Goal: Contribute content: Add original content to the website for others to see

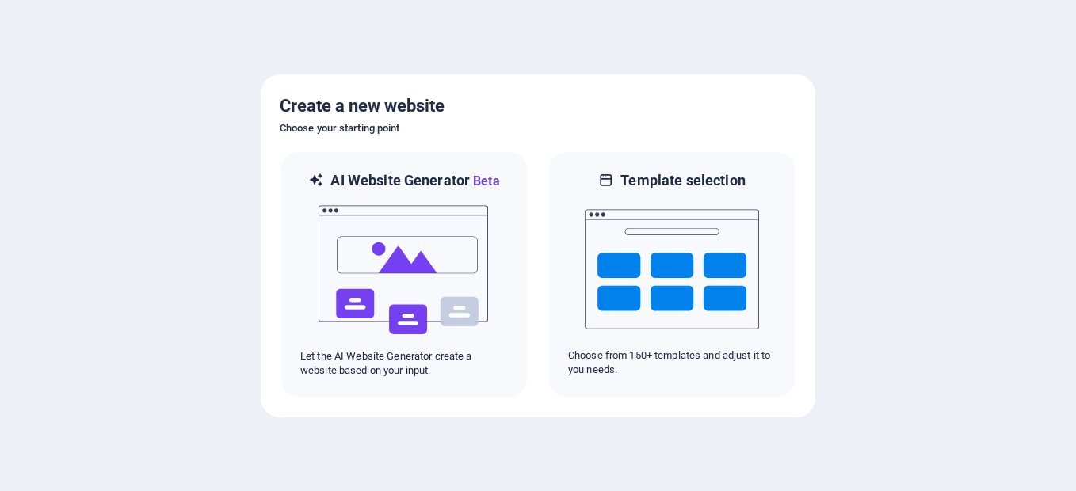
click at [612, 113] on h5 "Create a new website" at bounding box center [538, 105] width 517 height 25
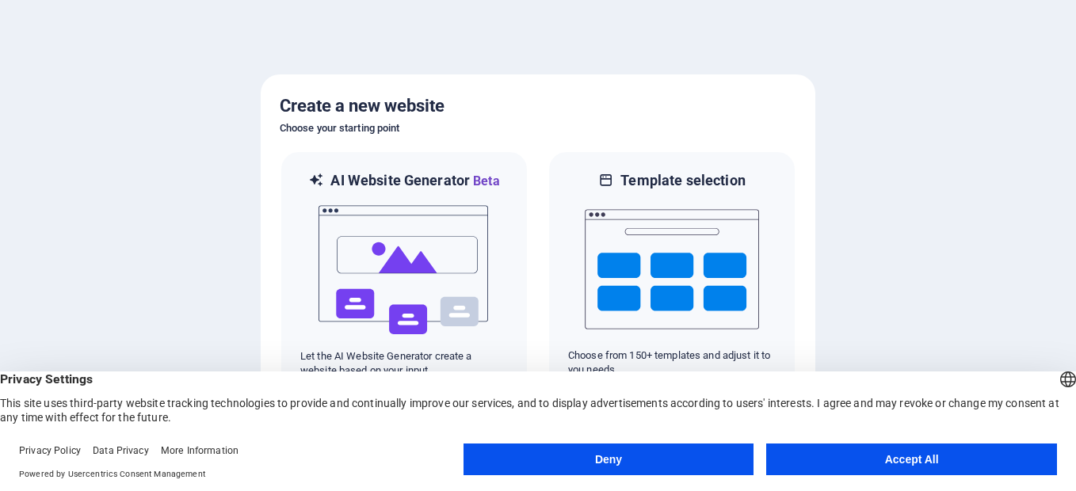
click at [797, 455] on button "Accept All" at bounding box center [911, 460] width 291 height 32
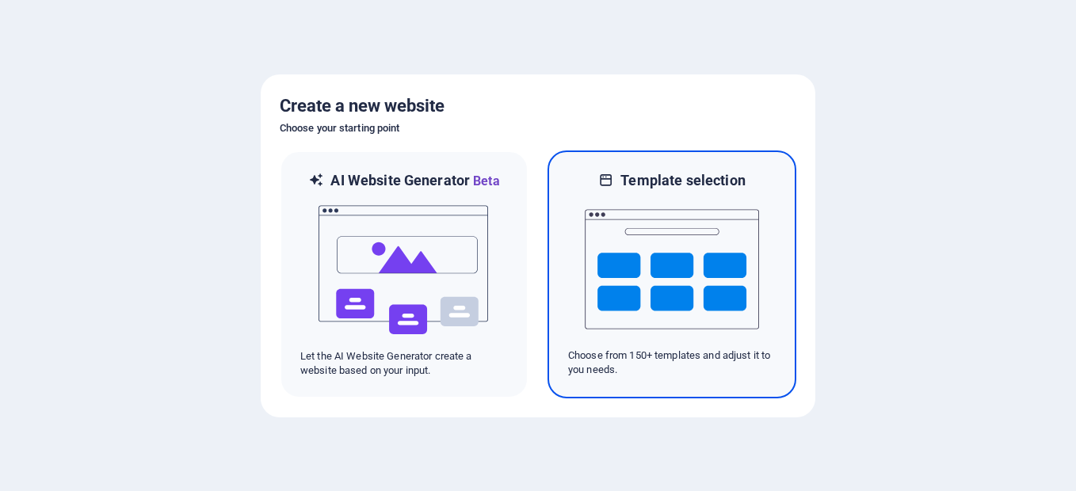
click at [669, 309] on img at bounding box center [672, 269] width 174 height 158
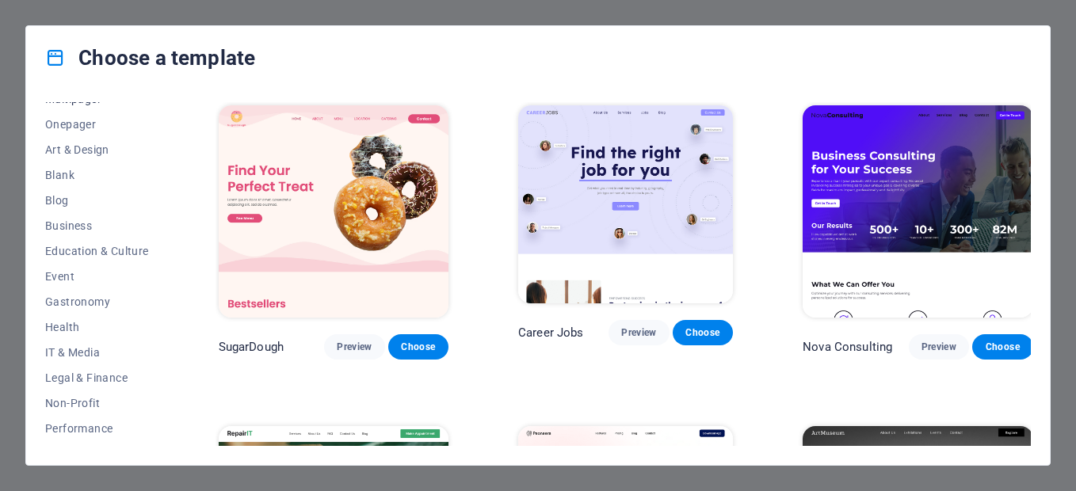
scroll to position [148, 0]
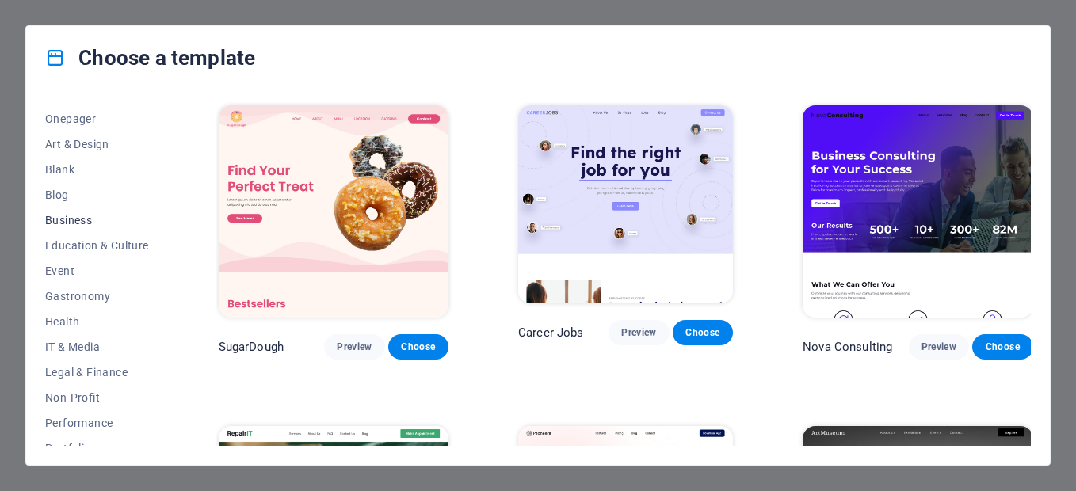
click at [76, 219] on span "Business" at bounding box center [97, 220] width 104 height 13
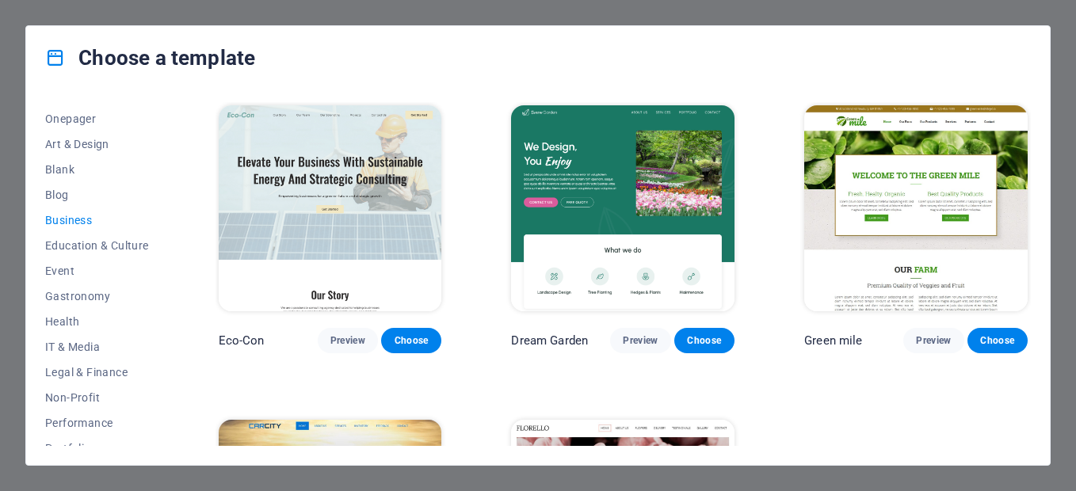
scroll to position [218, 0]
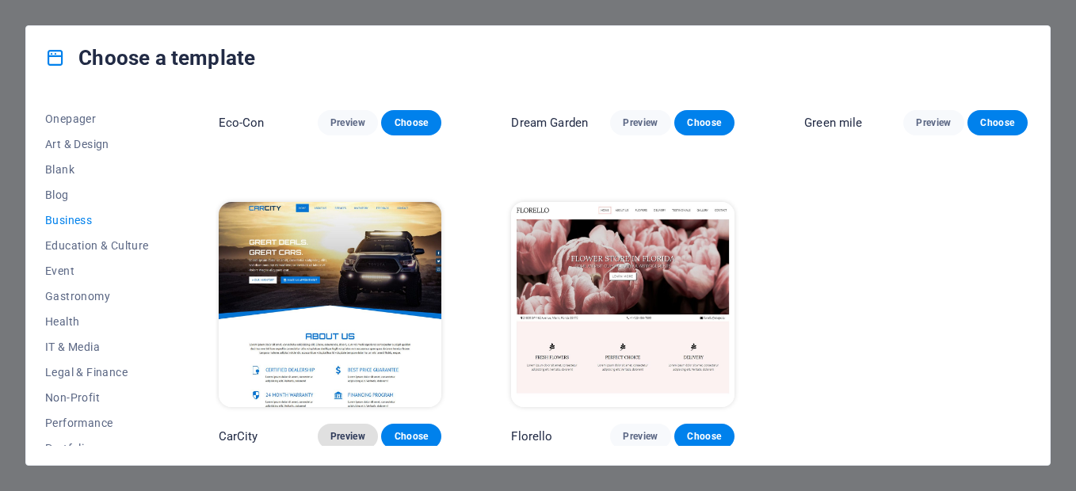
click at [344, 436] on span "Preview" at bounding box center [347, 436] width 35 height 13
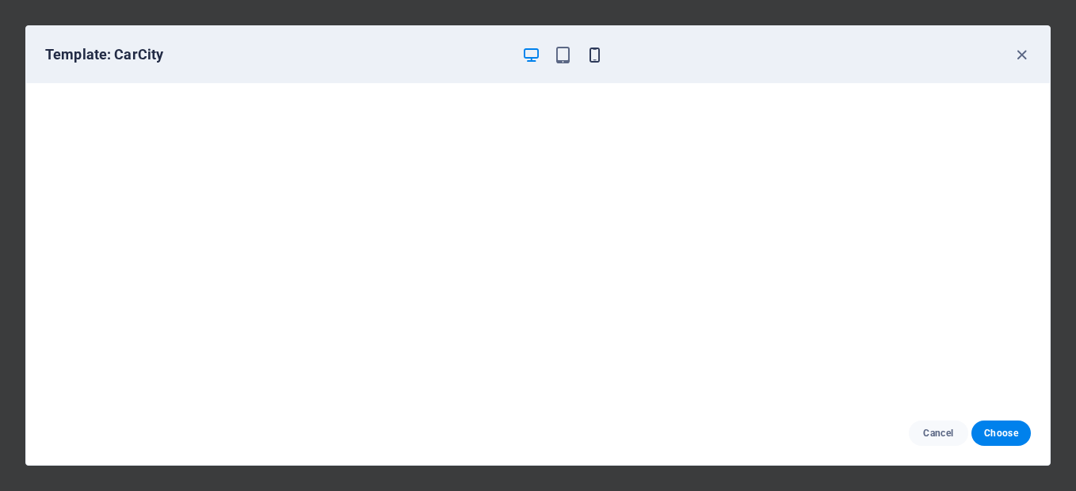
click at [592, 61] on icon "button" at bounding box center [594, 55] width 18 height 18
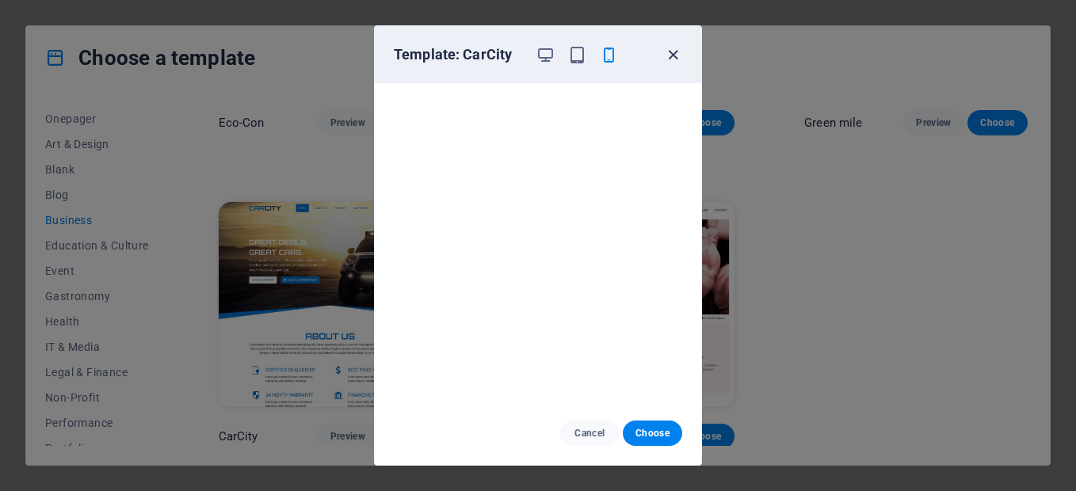
click at [667, 55] on icon "button" at bounding box center [673, 55] width 18 height 18
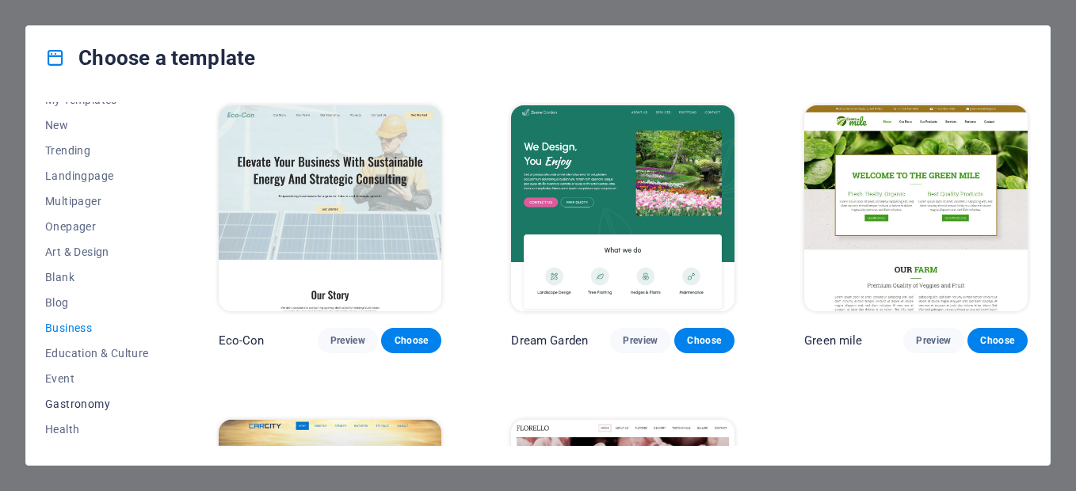
scroll to position [0, 0]
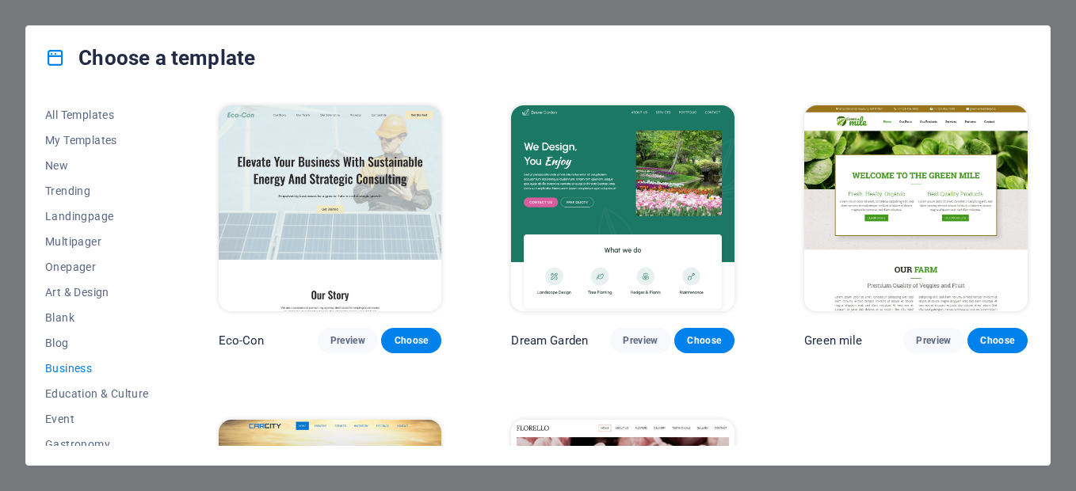
click at [605, 161] on img at bounding box center [622, 208] width 223 height 206
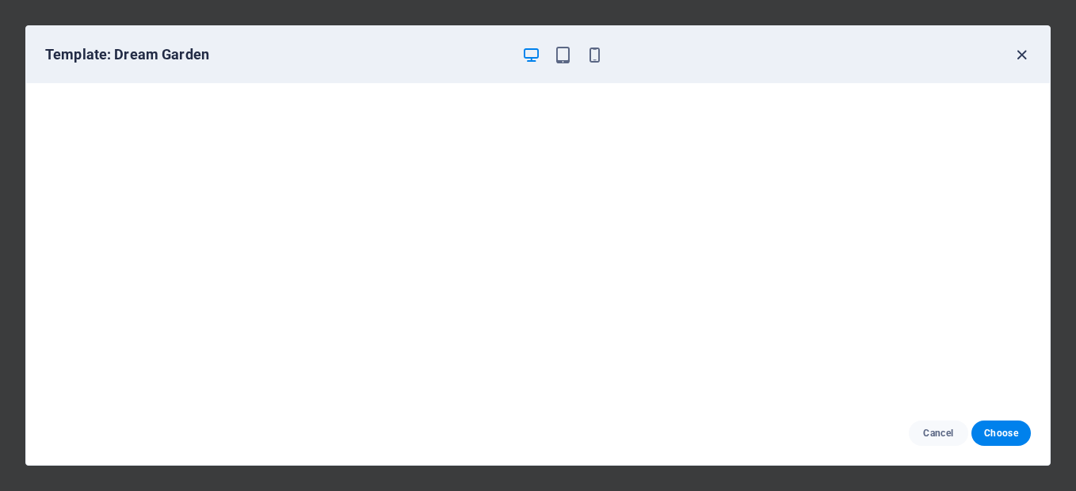
click at [1017, 57] on icon "button" at bounding box center [1021, 55] width 18 height 18
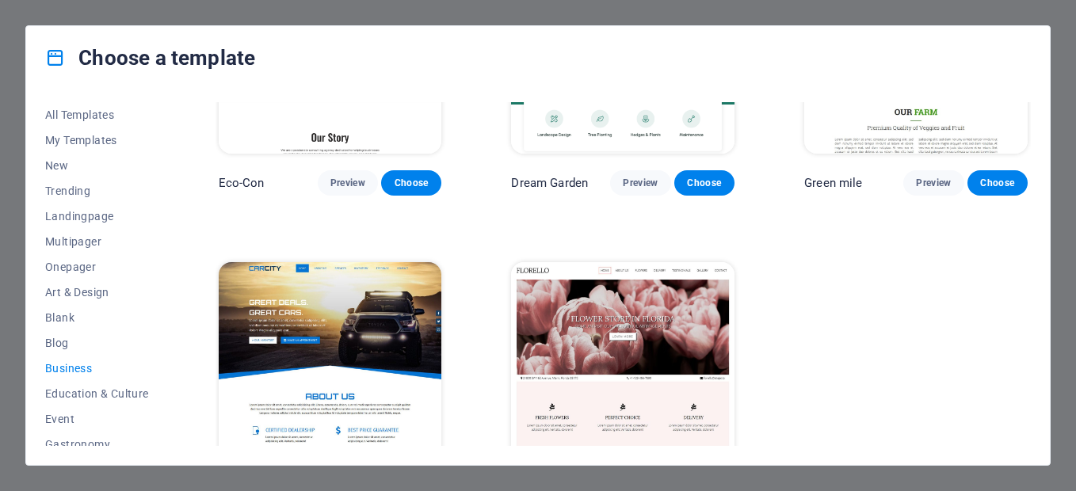
scroll to position [218, 0]
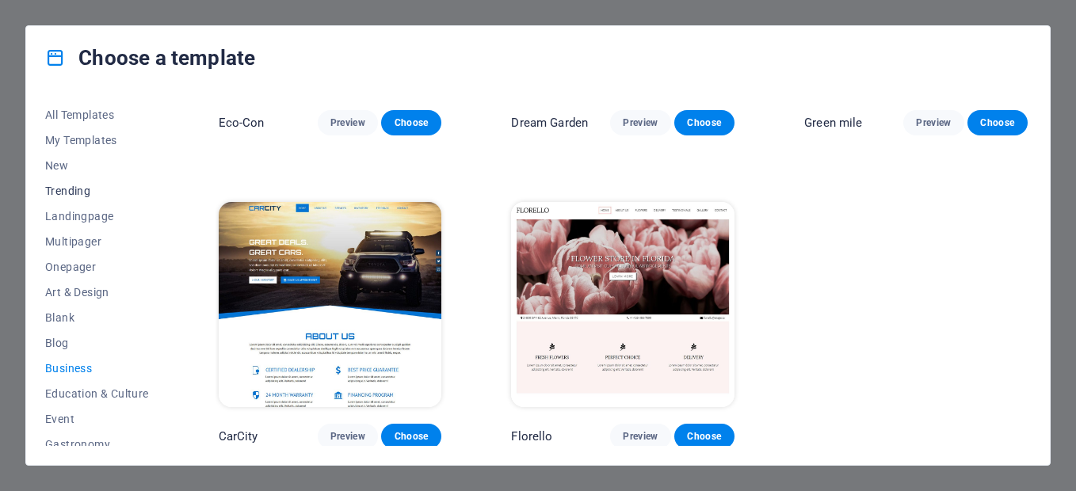
click at [62, 185] on span "Trending" at bounding box center [97, 191] width 104 height 13
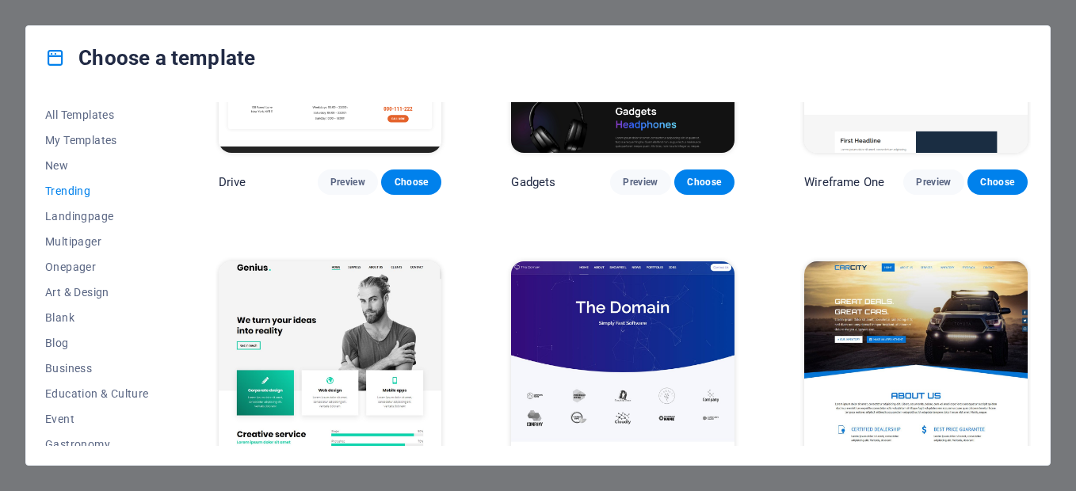
scroll to position [1133, 0]
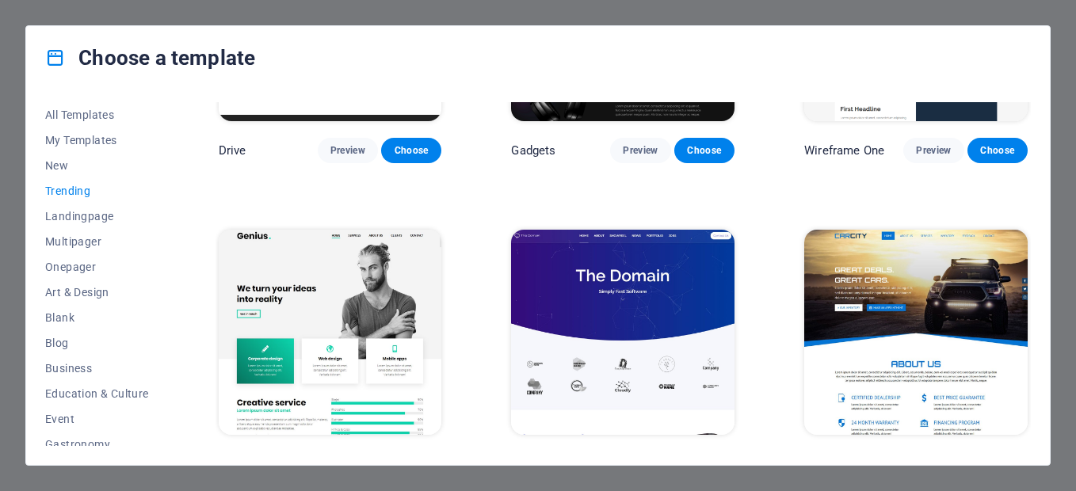
click at [937, 288] on img at bounding box center [915, 333] width 223 height 206
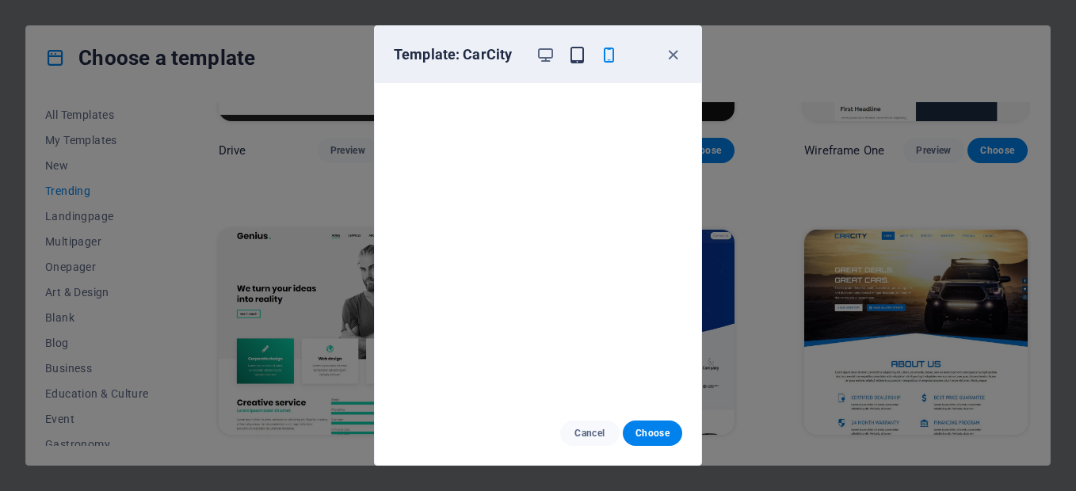
click at [576, 52] on icon "button" at bounding box center [577, 55] width 18 height 18
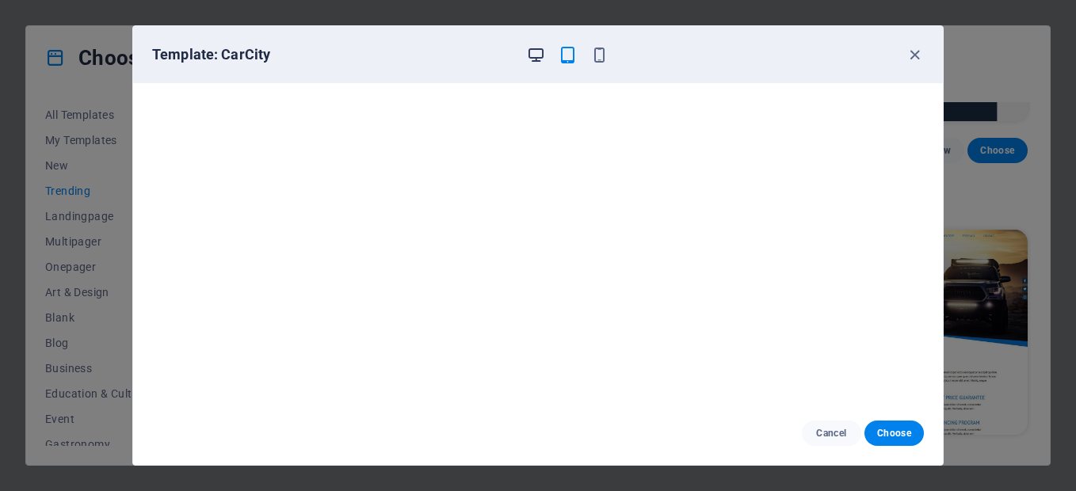
click at [540, 48] on icon "button" at bounding box center [536, 55] width 18 height 18
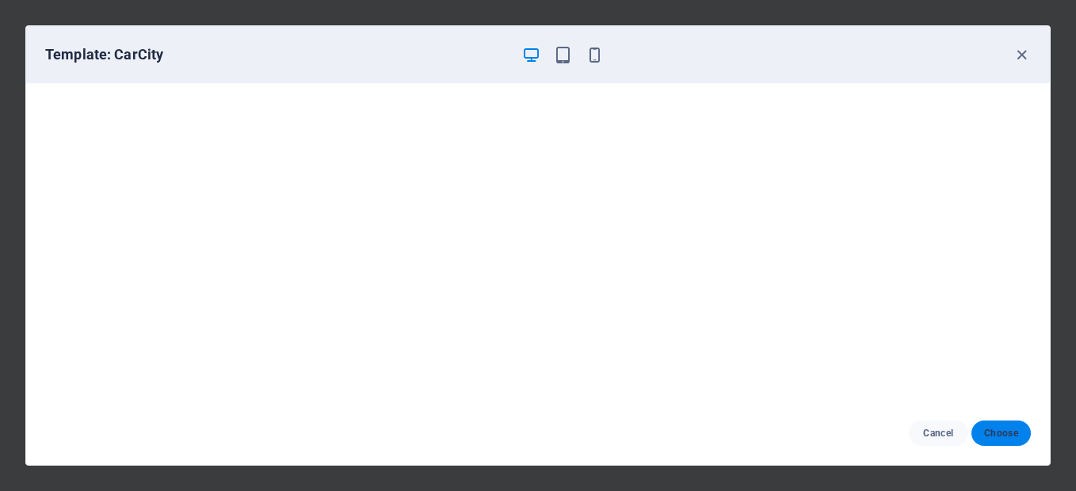
click at [995, 437] on span "Choose" at bounding box center [1001, 433] width 34 height 13
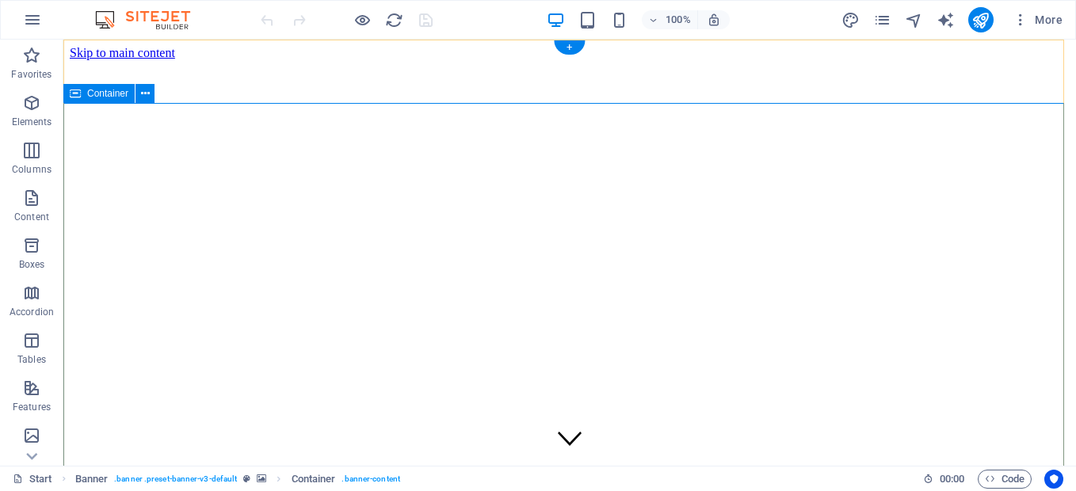
drag, startPoint x: 127, startPoint y: 154, endPoint x: 174, endPoint y: 175, distance: 52.1
drag, startPoint x: 221, startPoint y: 173, endPoint x: 484, endPoint y: 193, distance: 263.8
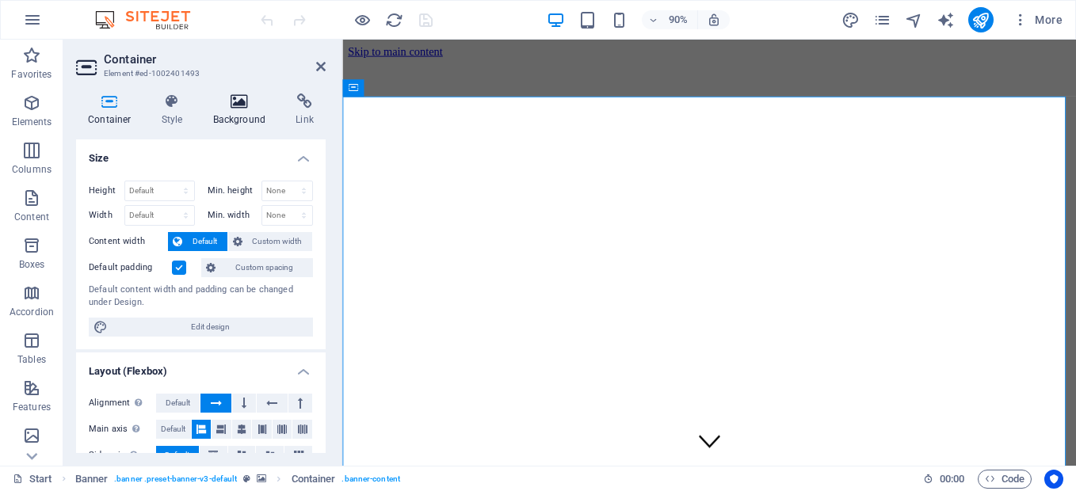
click at [236, 104] on icon at bounding box center [239, 101] width 77 height 16
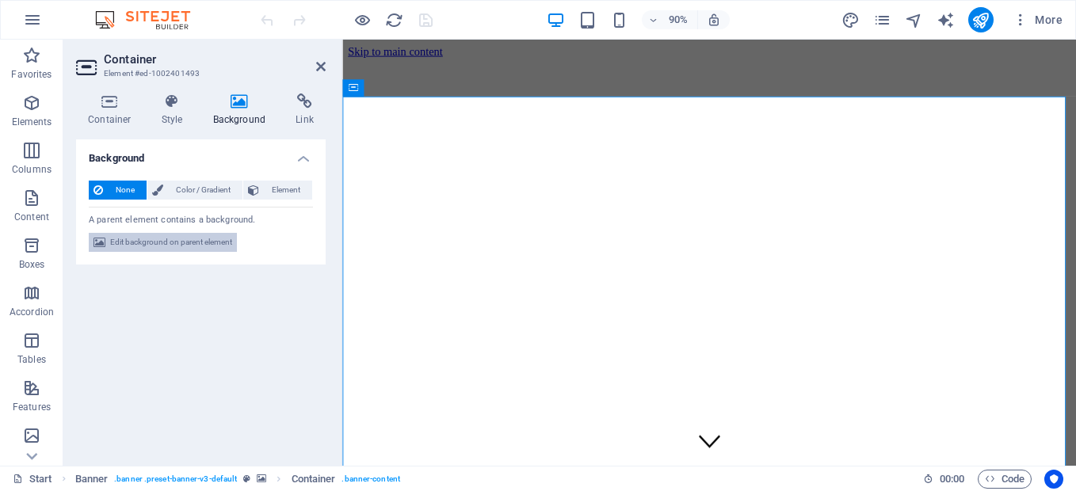
click at [200, 246] on span "Edit background on parent element" at bounding box center [171, 242] width 122 height 19
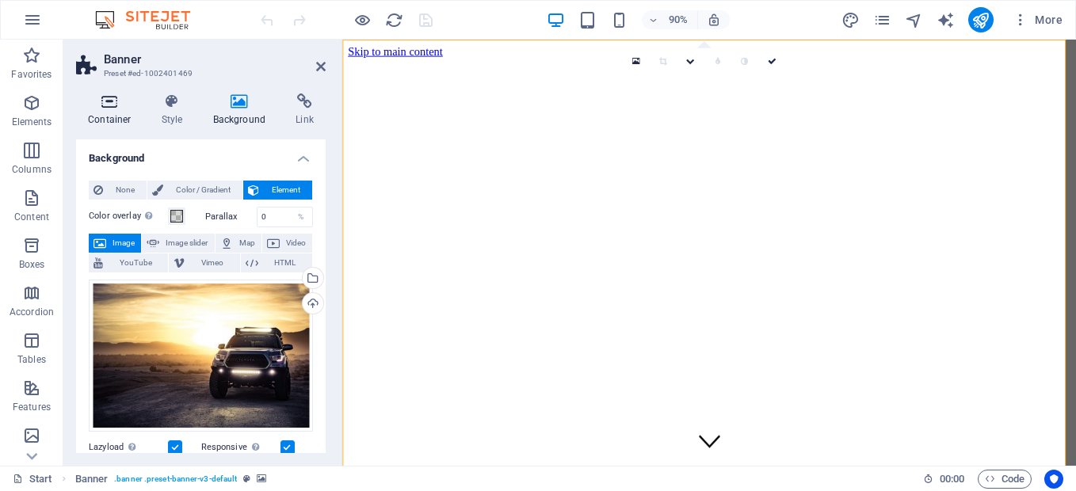
click at [112, 108] on icon at bounding box center [109, 101] width 67 height 16
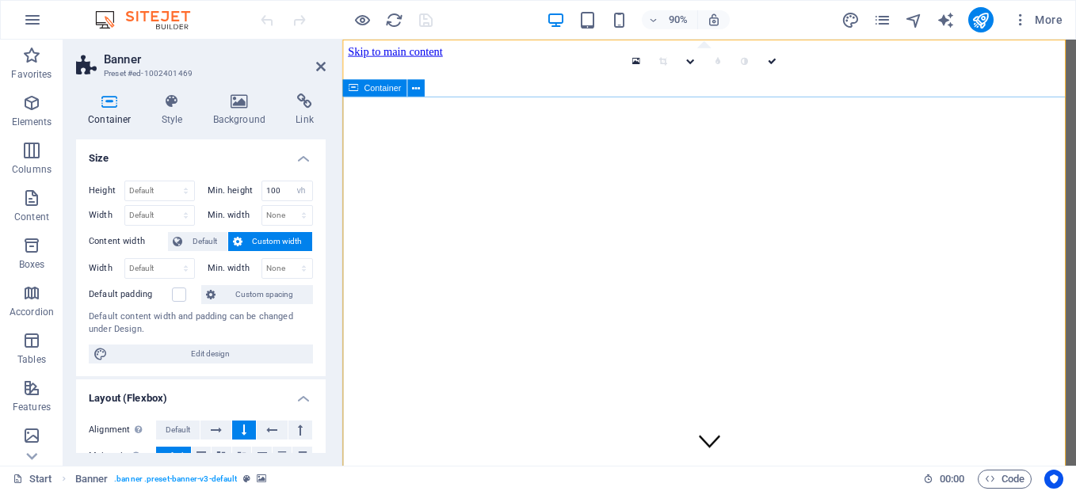
click at [417, 92] on icon at bounding box center [416, 88] width 8 height 15
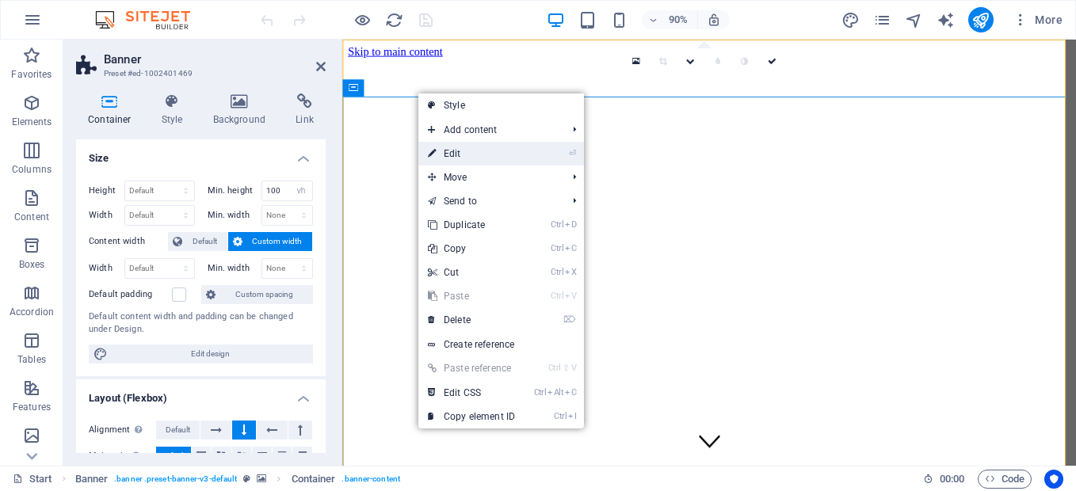
click at [487, 155] on link "⏎ Edit" at bounding box center [471, 154] width 106 height 24
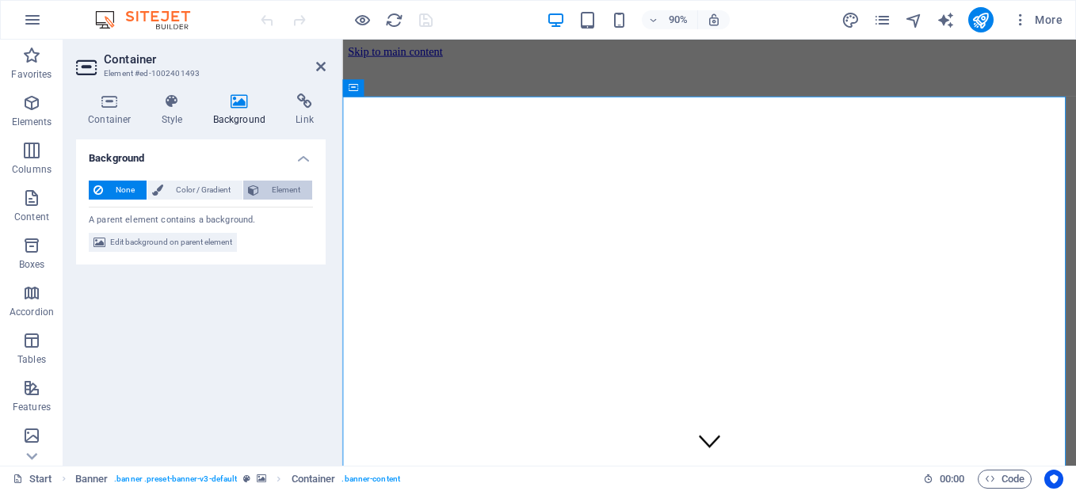
click at [276, 185] on span "Element" at bounding box center [286, 190] width 44 height 19
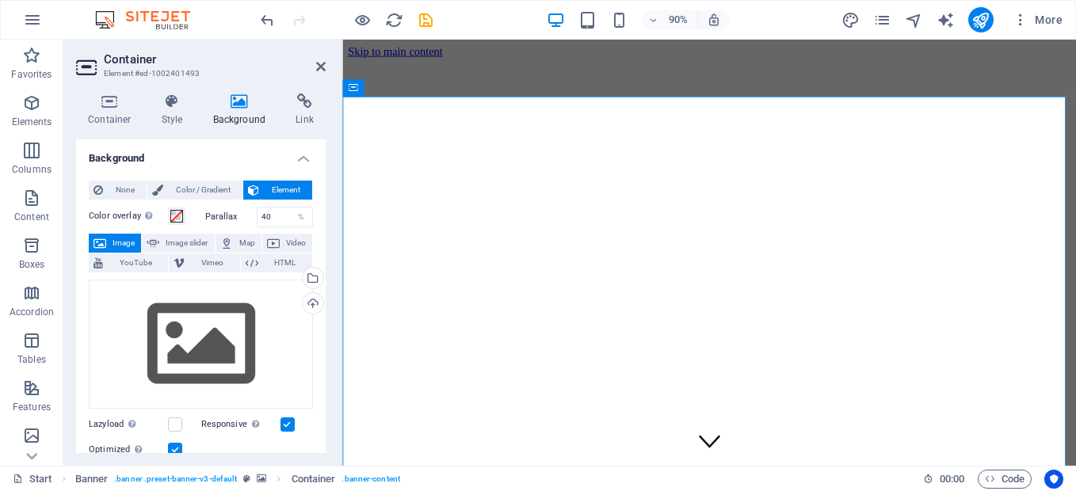
click at [112, 245] on span "Image" at bounding box center [123, 243] width 25 height 19
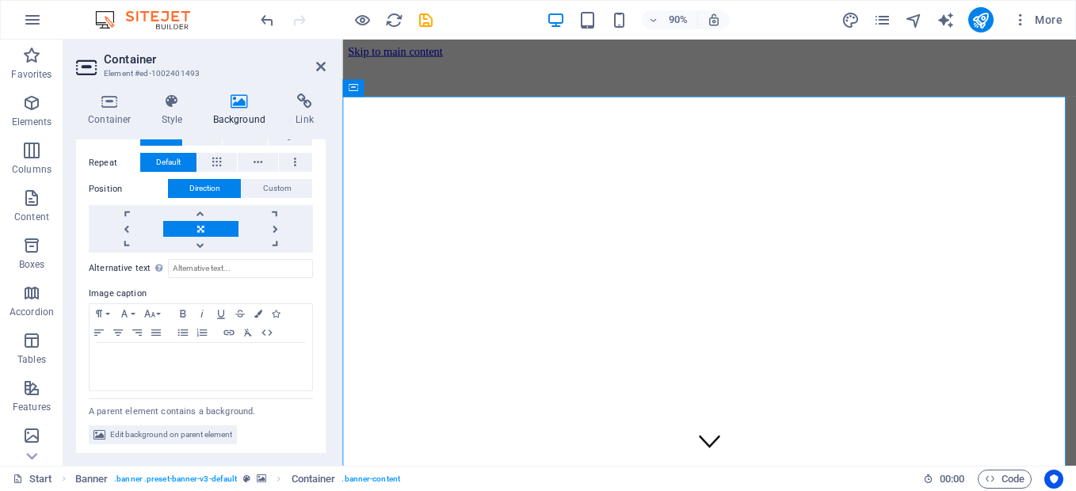
scroll to position [349, 0]
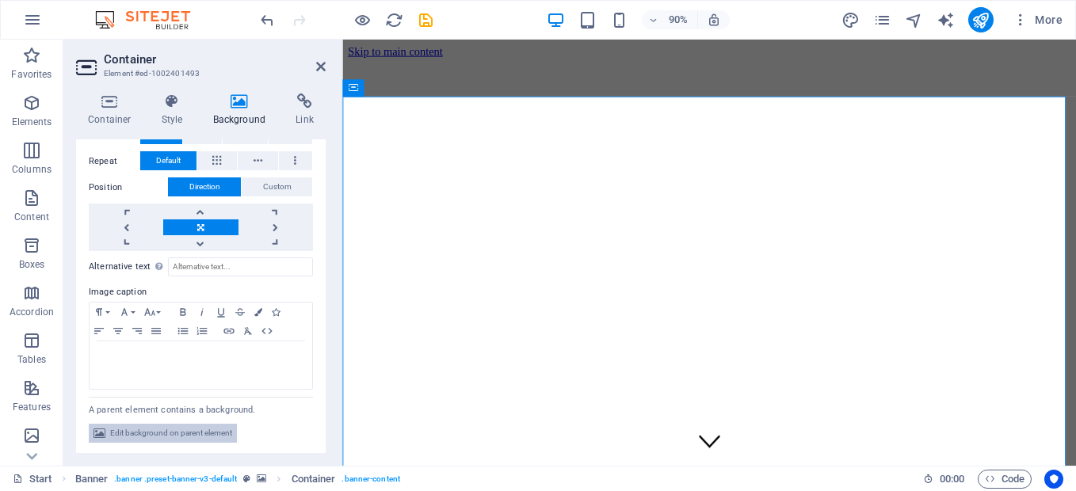
click at [164, 434] on span "Edit background on parent element" at bounding box center [171, 433] width 122 height 19
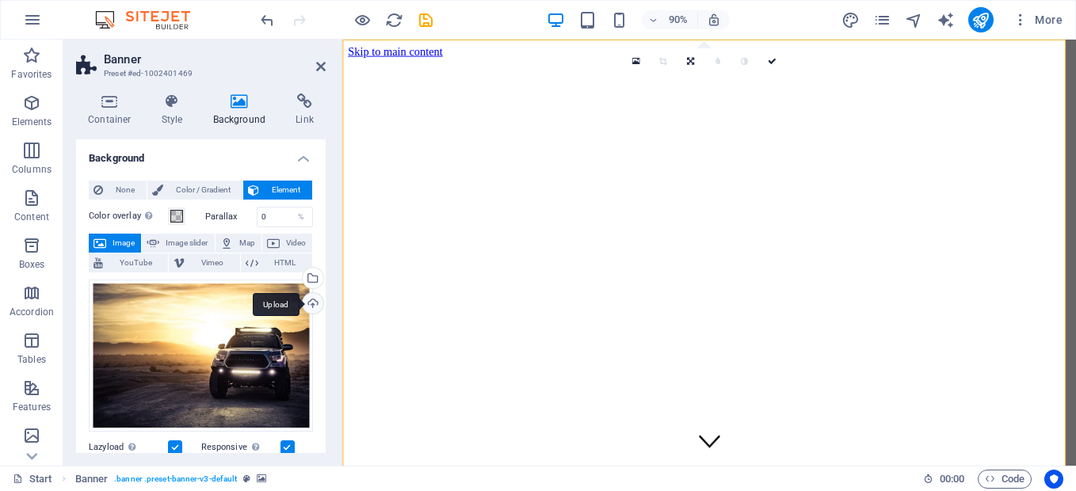
click at [312, 306] on div "Upload" at bounding box center [311, 305] width 24 height 24
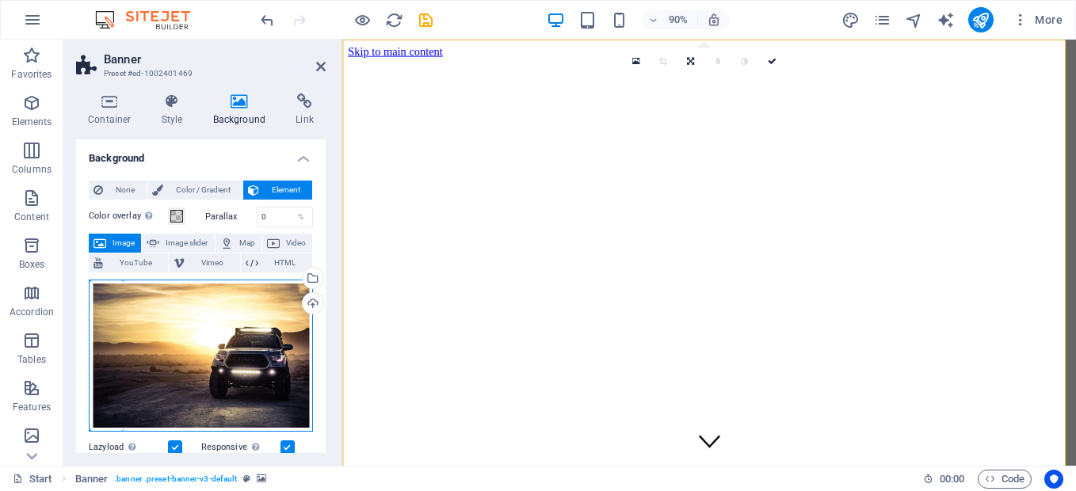
click at [254, 350] on div "Drag files here, click to choose files or select files from Files or our free s…" at bounding box center [201, 356] width 224 height 152
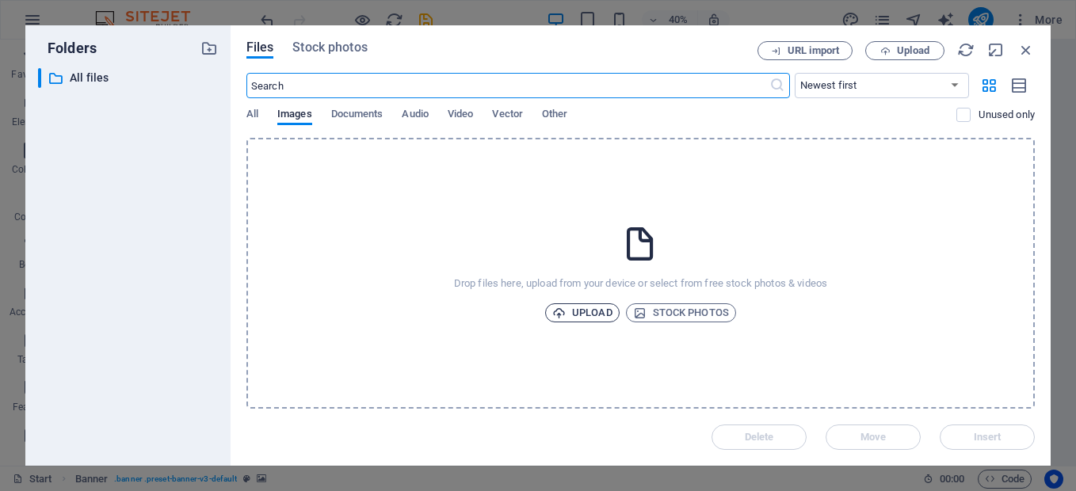
click at [601, 311] on span "Upload" at bounding box center [582, 312] width 60 height 19
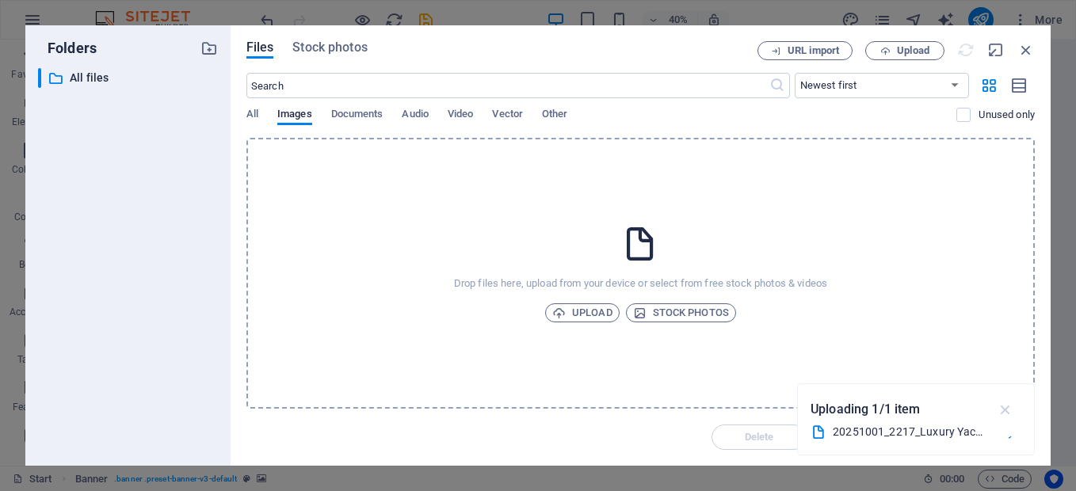
click at [1005, 407] on icon "button" at bounding box center [1006, 409] width 18 height 17
click at [341, 40] on div "Files Stock photos URL import Upload ​ Newest first Oldest first Name (A-Z) Nam…" at bounding box center [641, 245] width 820 height 440
click at [337, 45] on span "Stock photos" at bounding box center [329, 47] width 74 height 19
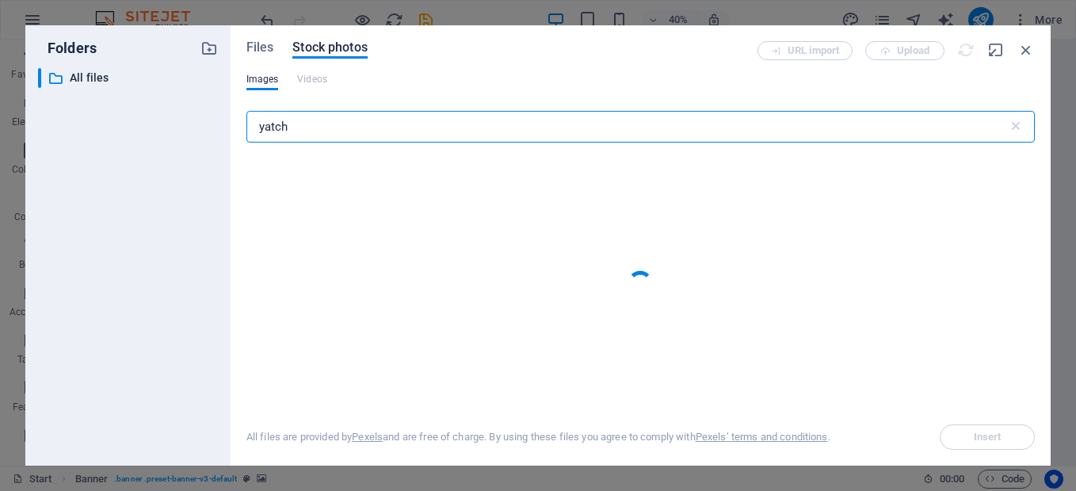
type input "yatch"
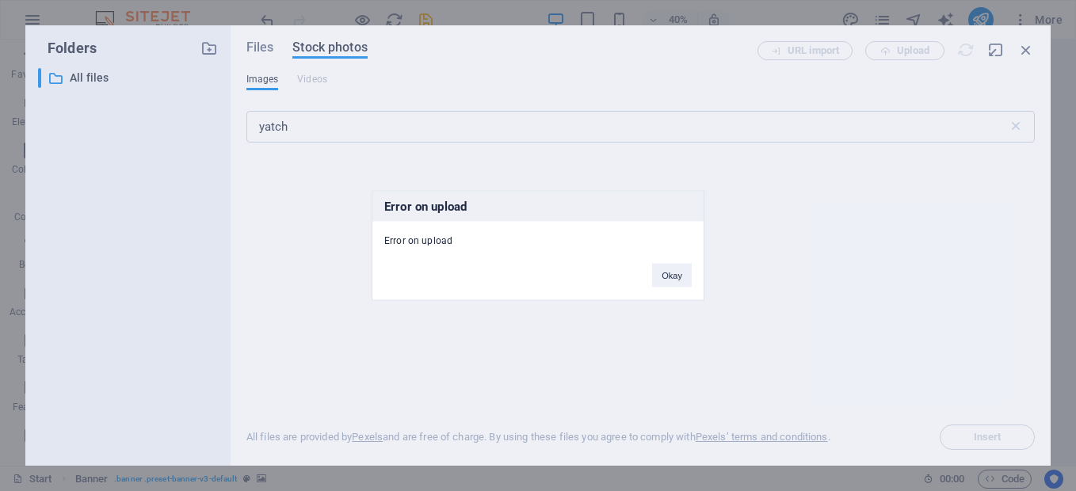
click at [267, 46] on div "Error on upload Error on upload Okay" at bounding box center [538, 245] width 1076 height 491
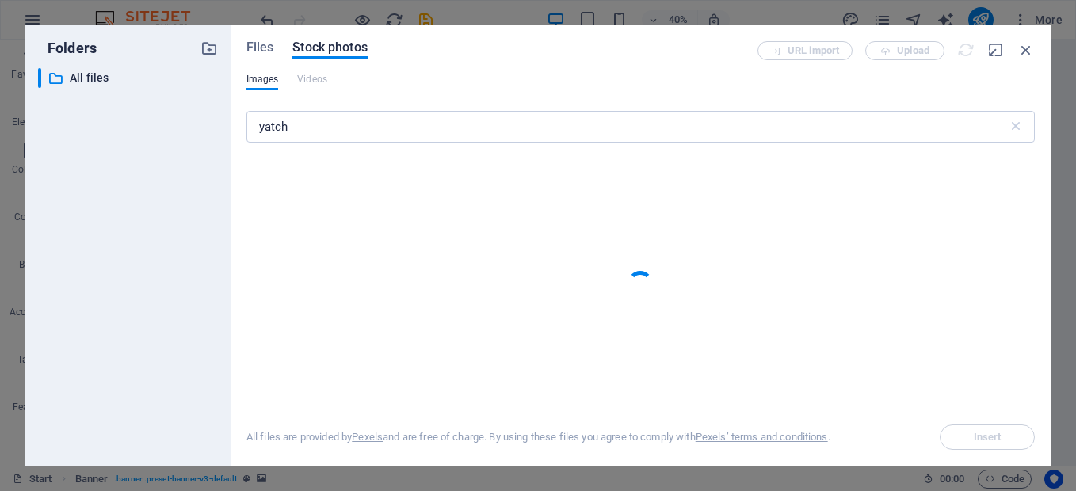
click at [267, 46] on span "Files" at bounding box center [260, 47] width 28 height 19
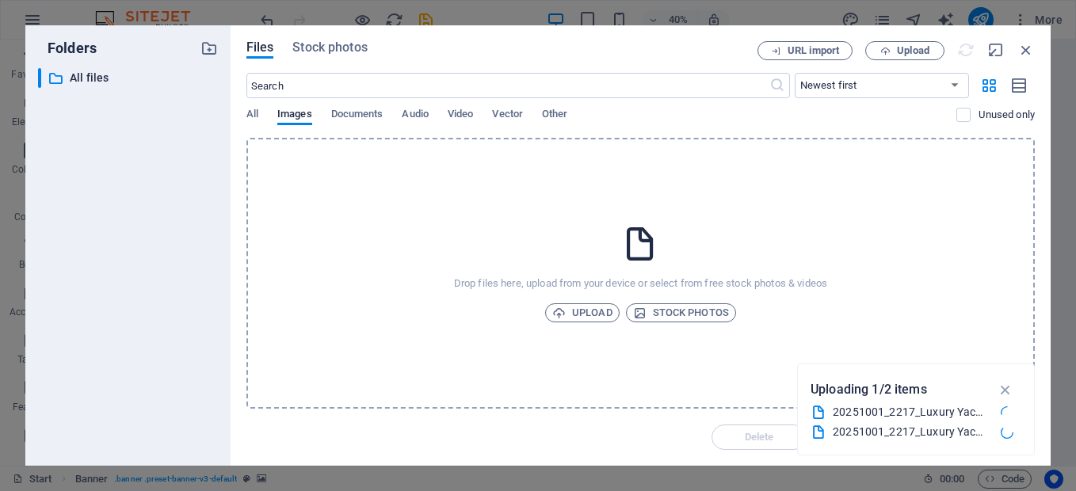
click at [1005, 435] on icon at bounding box center [1007, 432] width 14 height 14
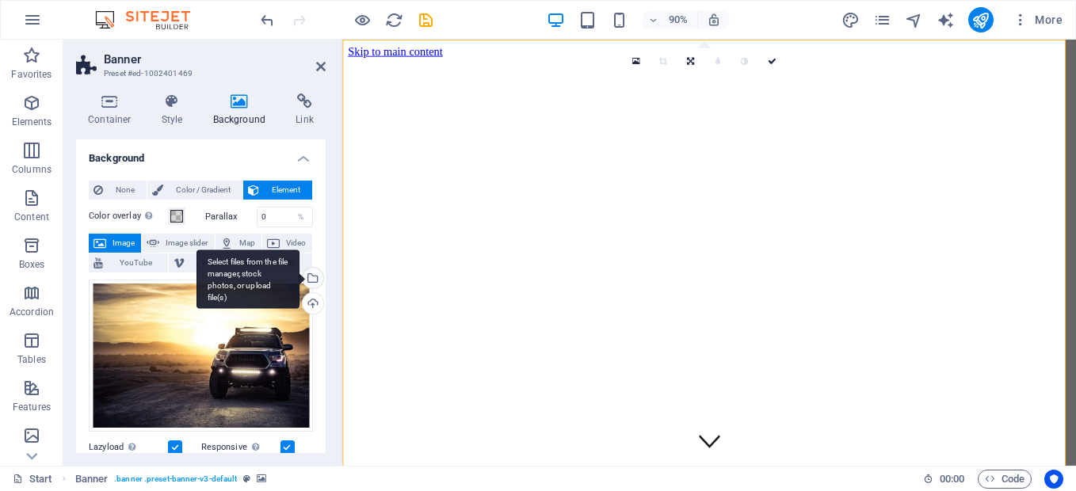
click at [311, 276] on div "Select files from the file manager, stock photos, or upload file(s)" at bounding box center [311, 280] width 24 height 24
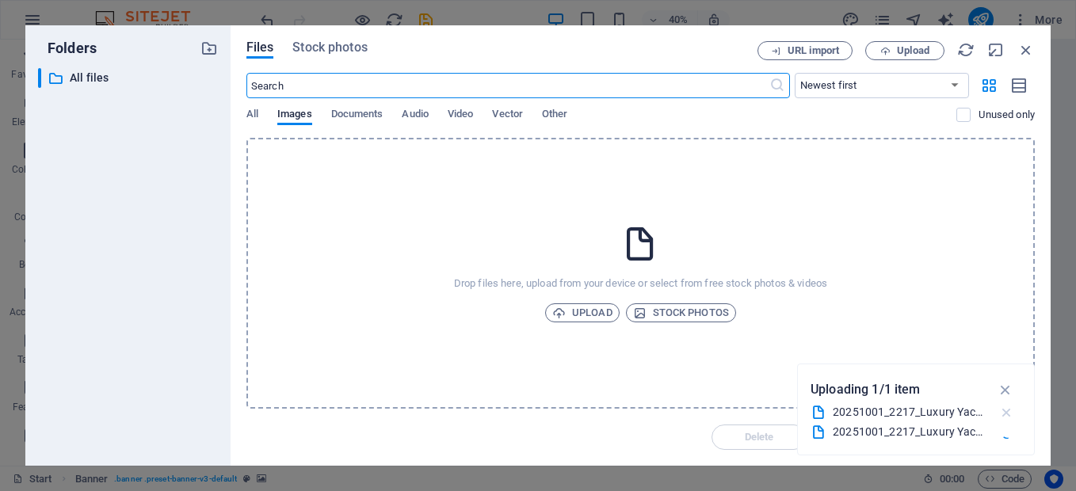
click at [1007, 412] on icon "button" at bounding box center [1006, 413] width 17 height 16
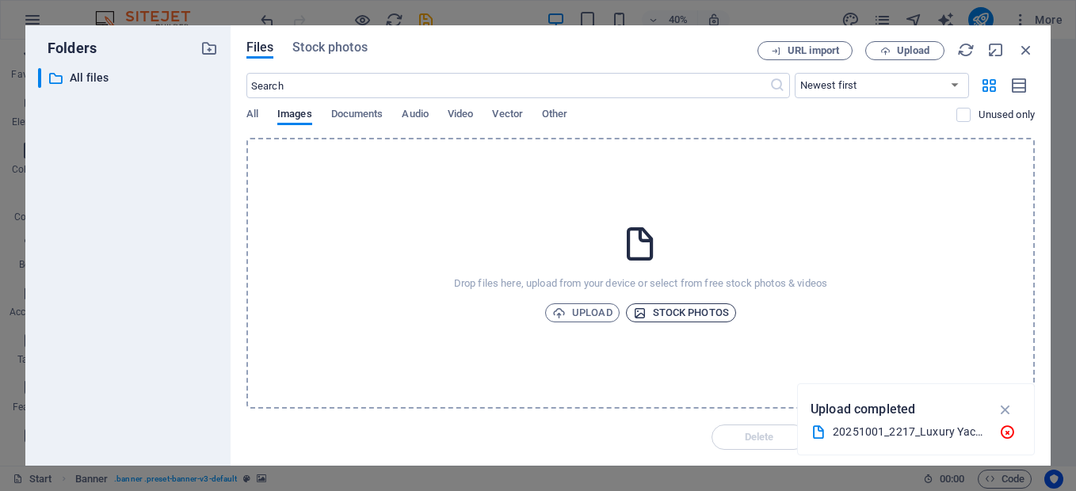
click at [655, 307] on span "Stock photos" at bounding box center [681, 312] width 96 height 19
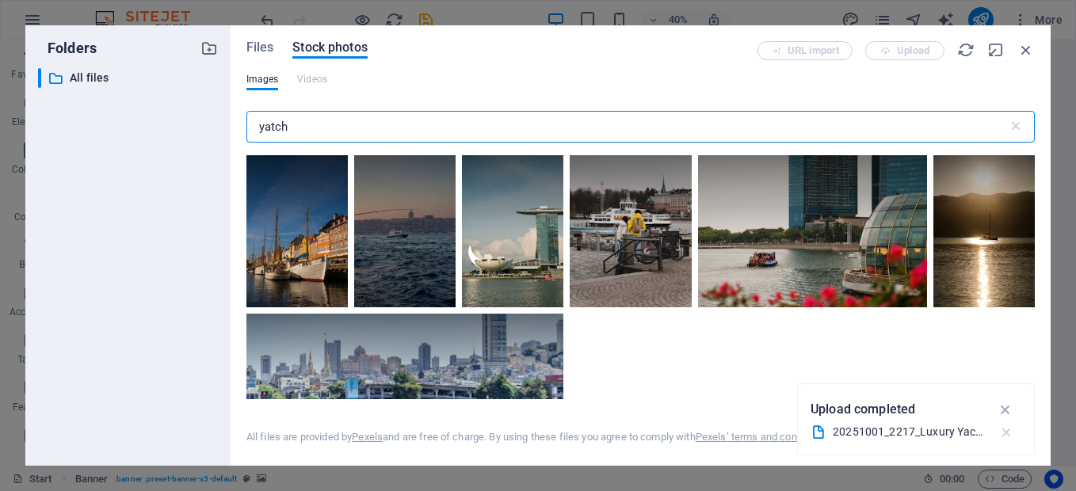
click at [1007, 431] on icon "button" at bounding box center [1006, 433] width 17 height 16
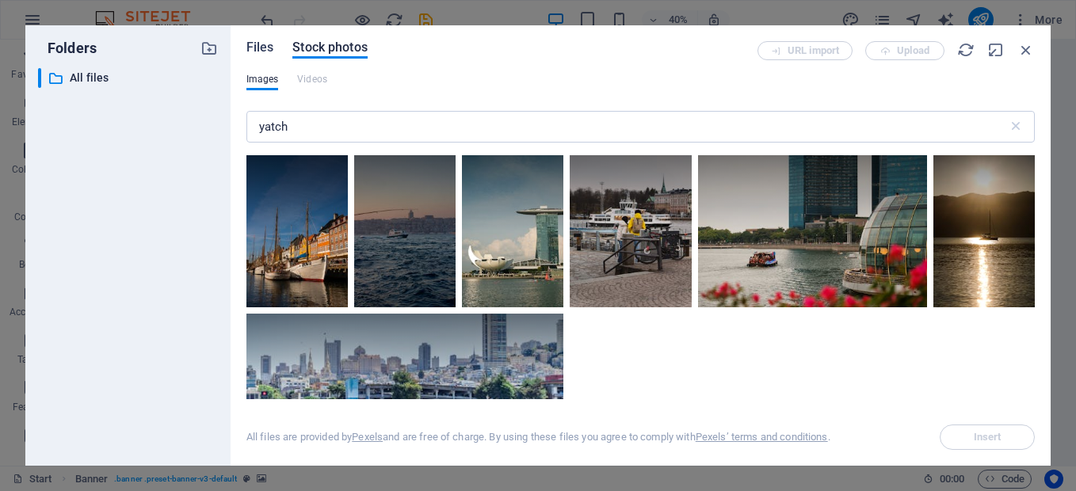
click at [263, 49] on span "Files" at bounding box center [260, 47] width 28 height 19
